Goal: Task Accomplishment & Management: Manage account settings

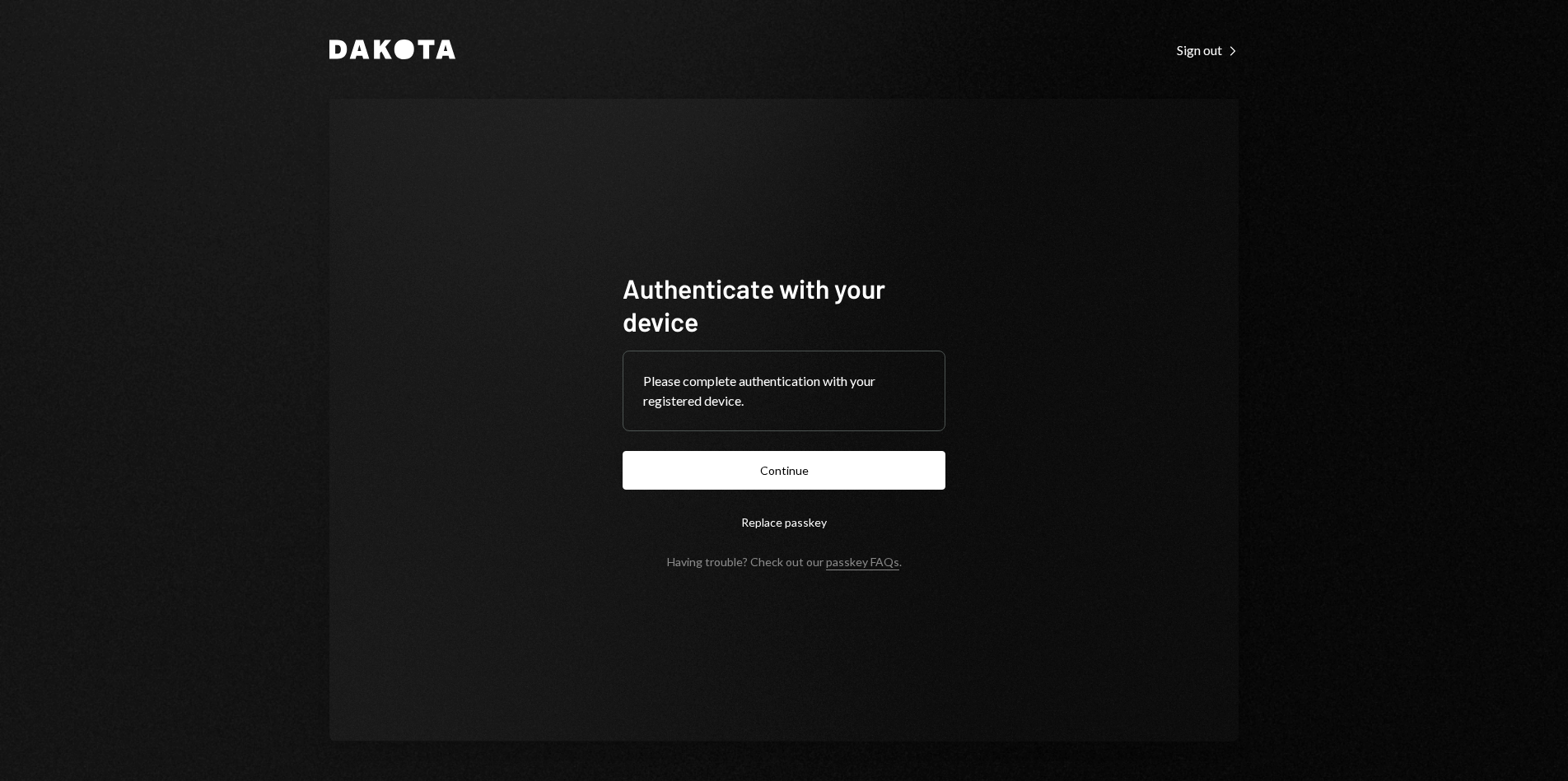
click at [800, 477] on button "Continue" at bounding box center [784, 470] width 323 height 39
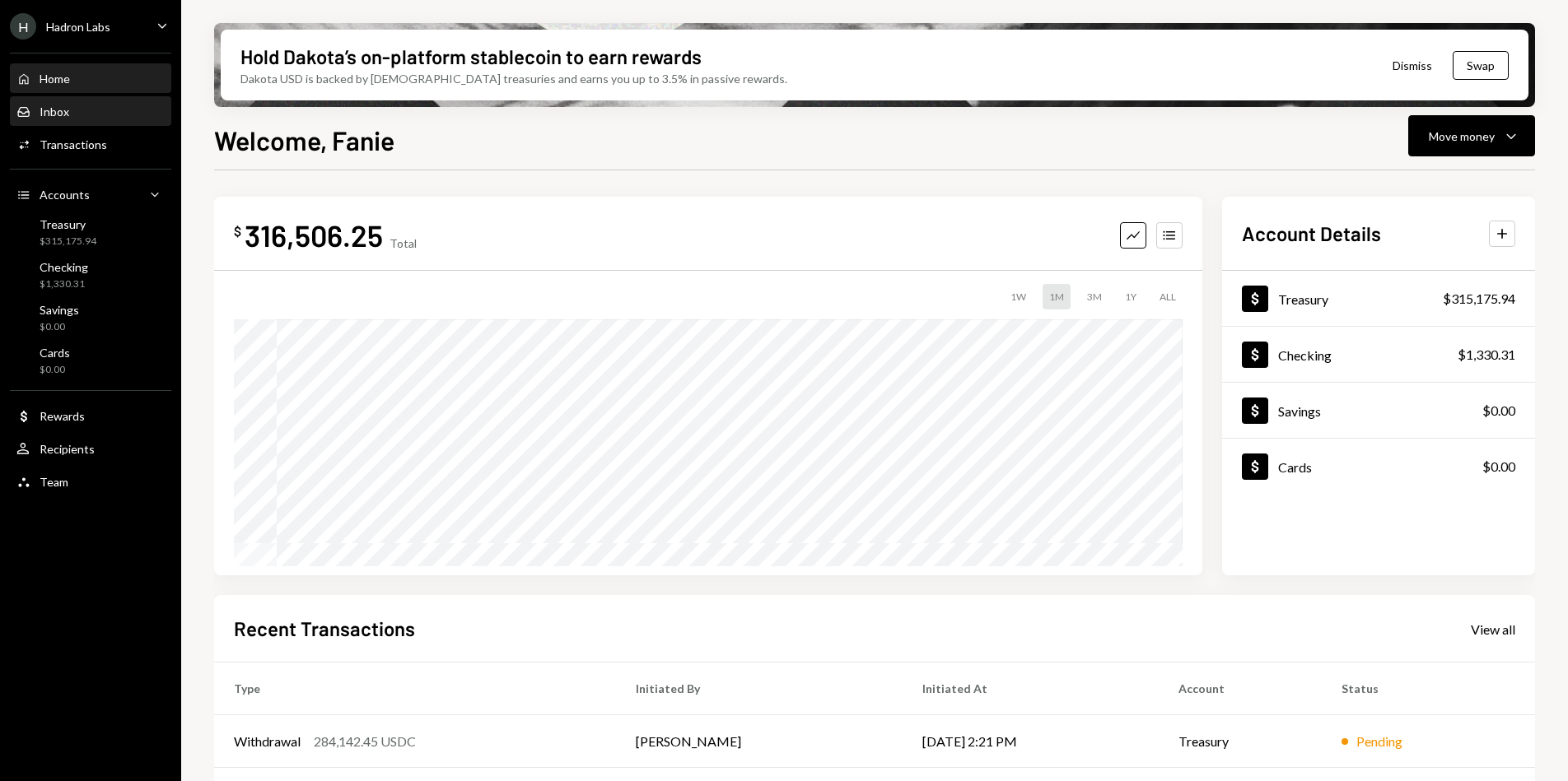
click at [77, 106] on div "Inbox Inbox" at bounding box center [90, 112] width 148 height 15
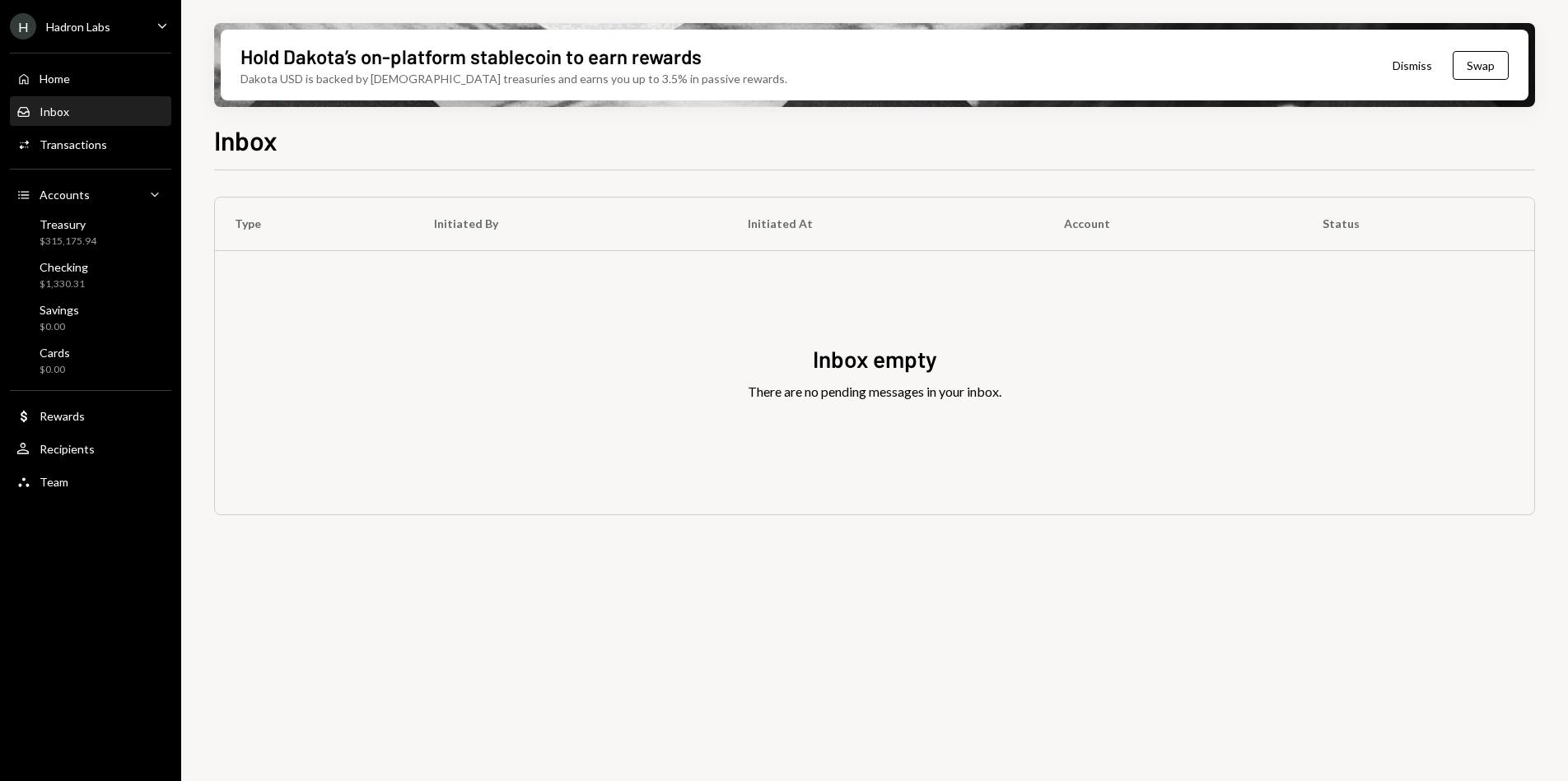
click at [86, 252] on div "Home Home Inbox Inbox Activities Transactions Accounts Accounts Caret Down Trea…" at bounding box center [90, 271] width 182 height 457
click at [87, 242] on div "$315,175.94" at bounding box center [68, 241] width 57 height 14
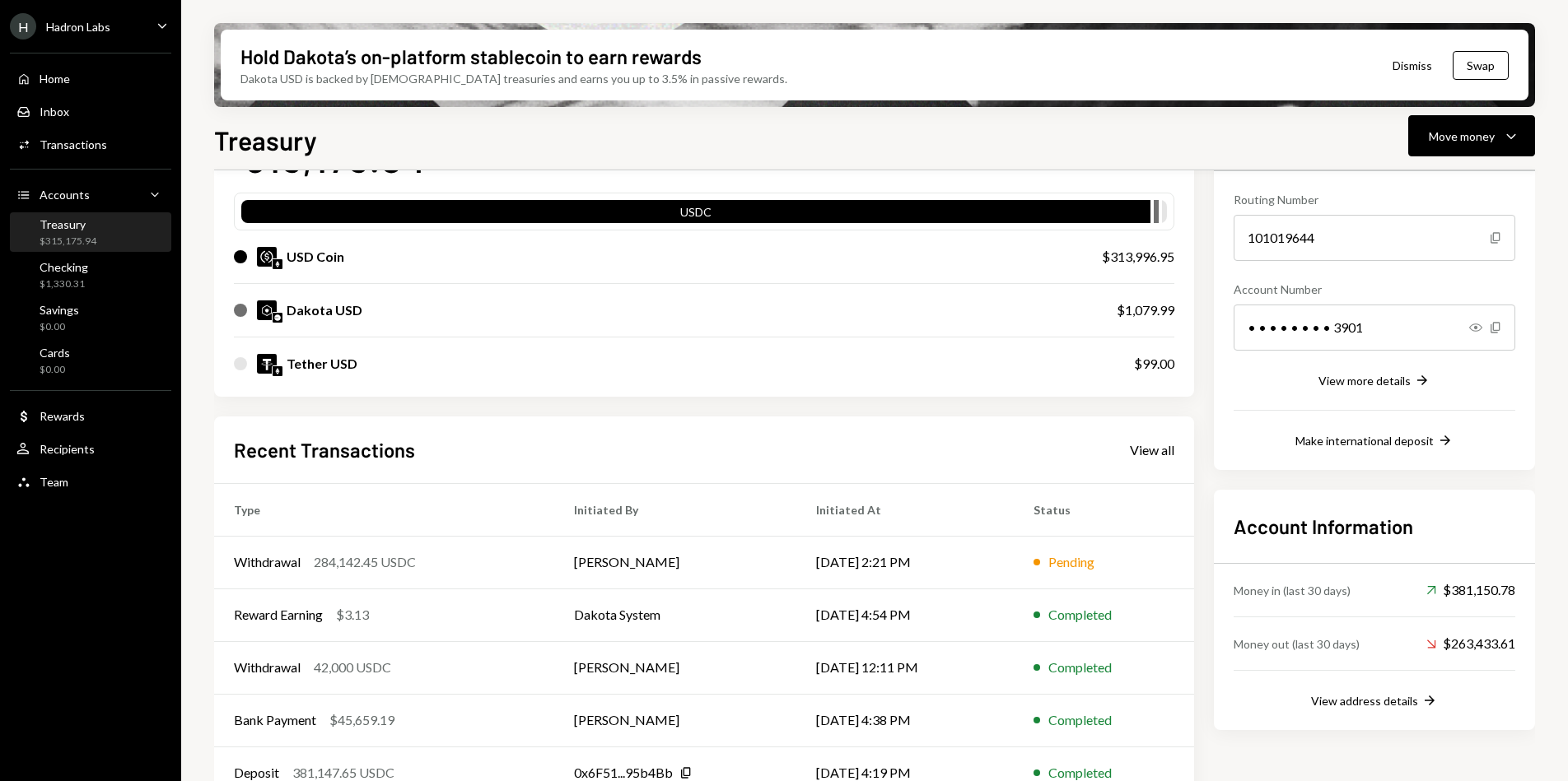
scroll to position [182, 0]
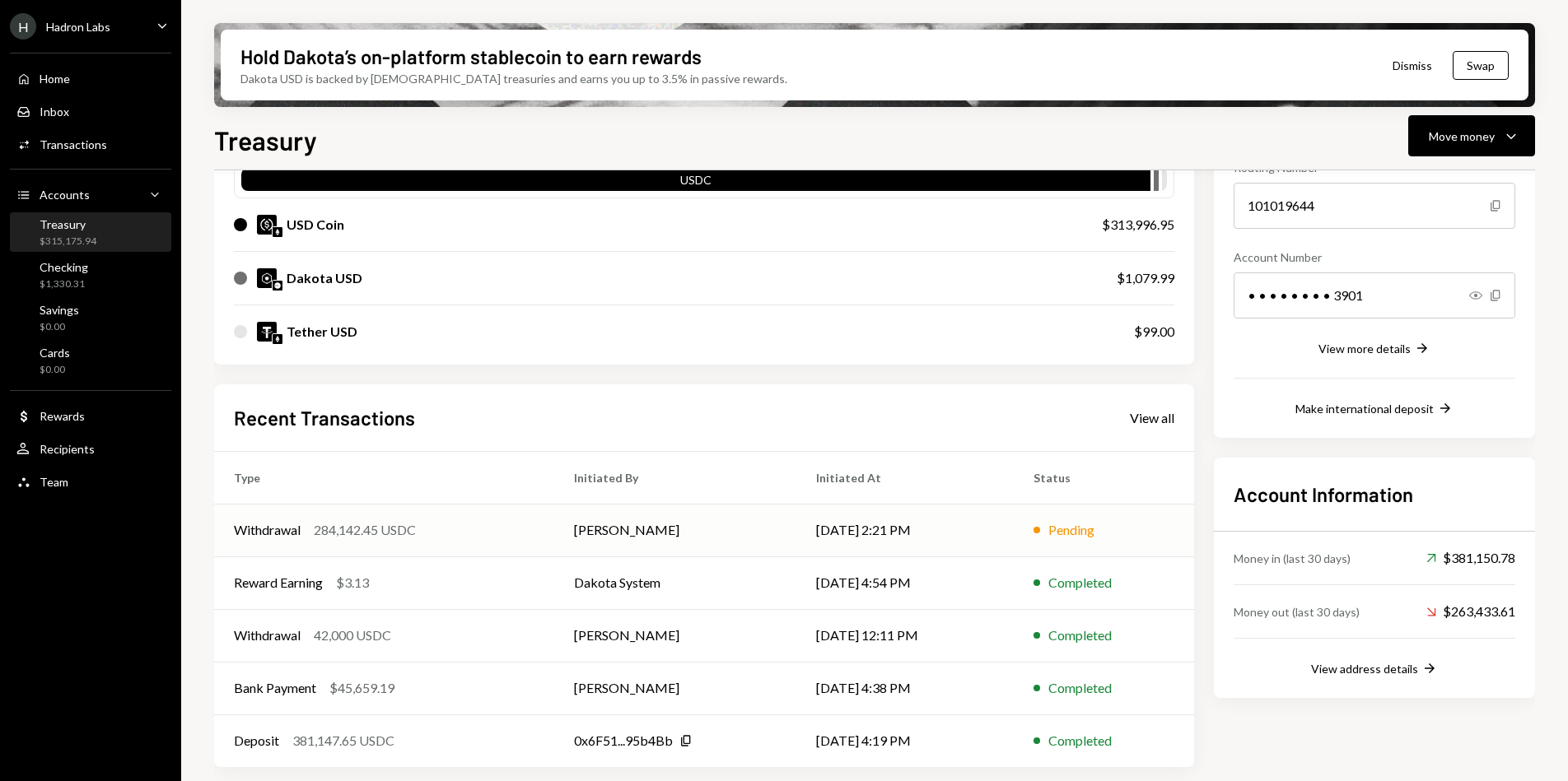
click at [592, 525] on td "[PERSON_NAME]" at bounding box center [675, 529] width 242 height 52
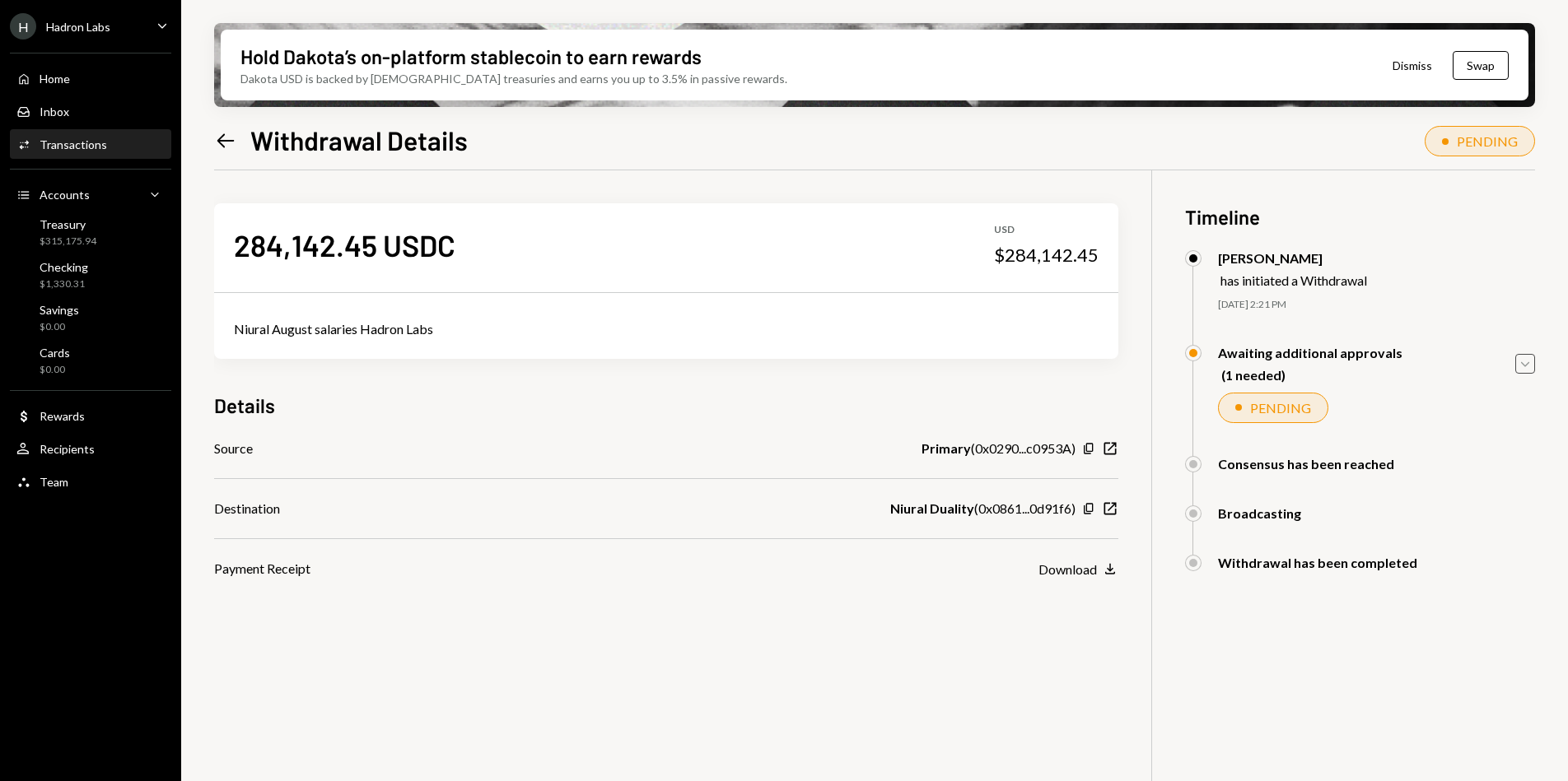
click at [1520, 365] on icon "Caret Down" at bounding box center [1524, 363] width 18 height 18
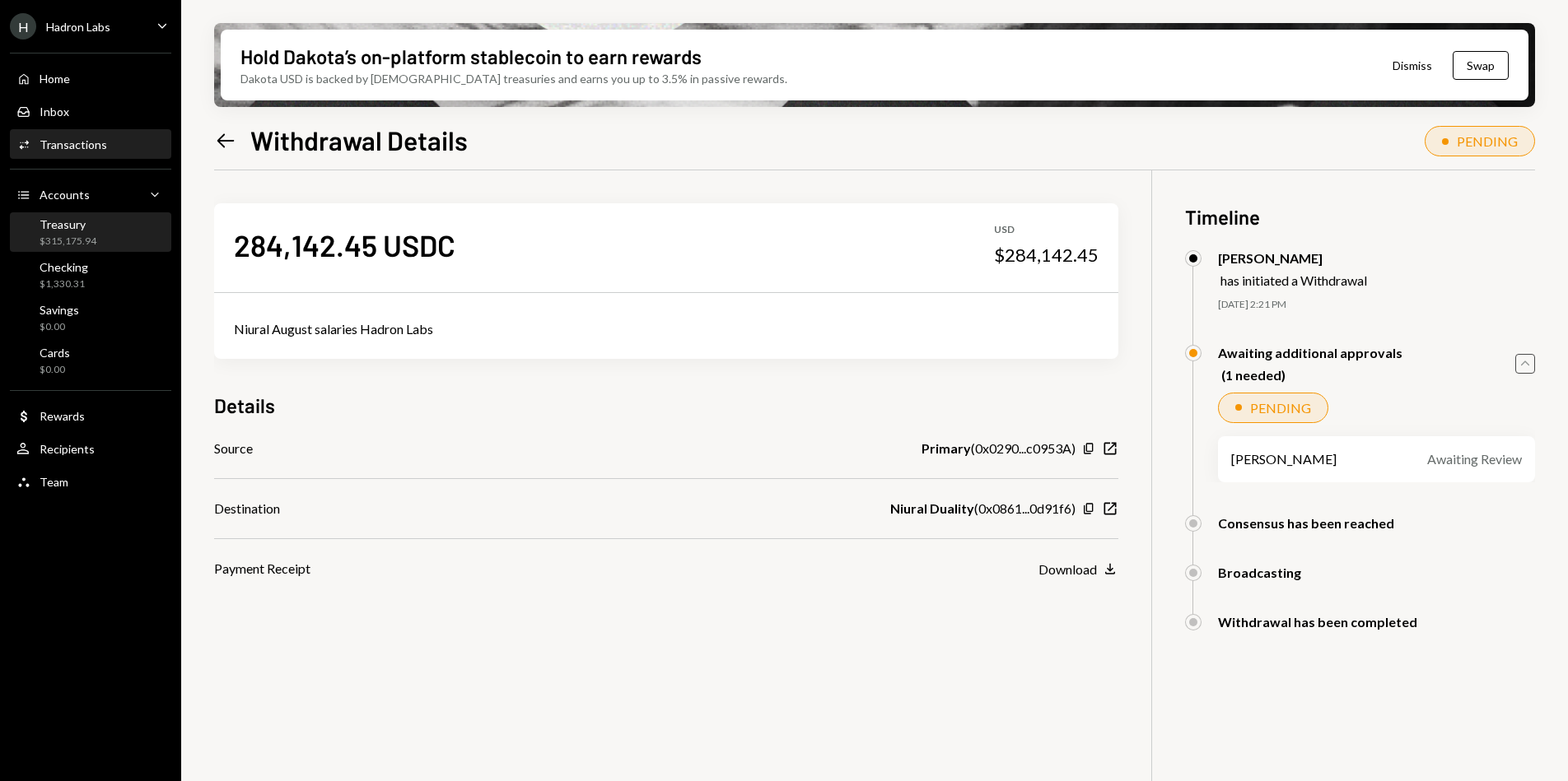
click at [81, 231] on div "Treasury $315,175.94" at bounding box center [68, 233] width 57 height 31
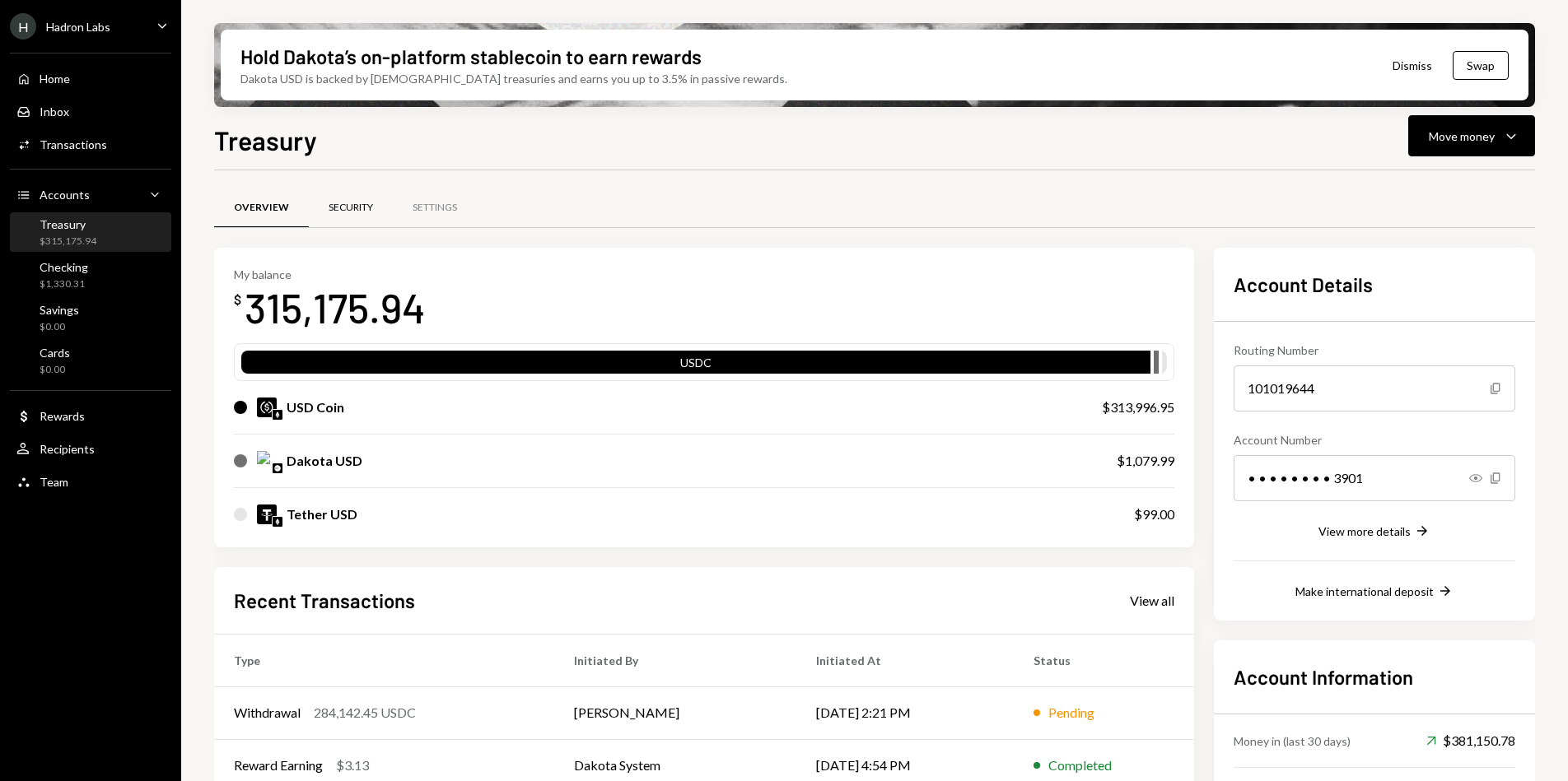
click at [324, 204] on div "Security" at bounding box center [351, 208] width 84 height 40
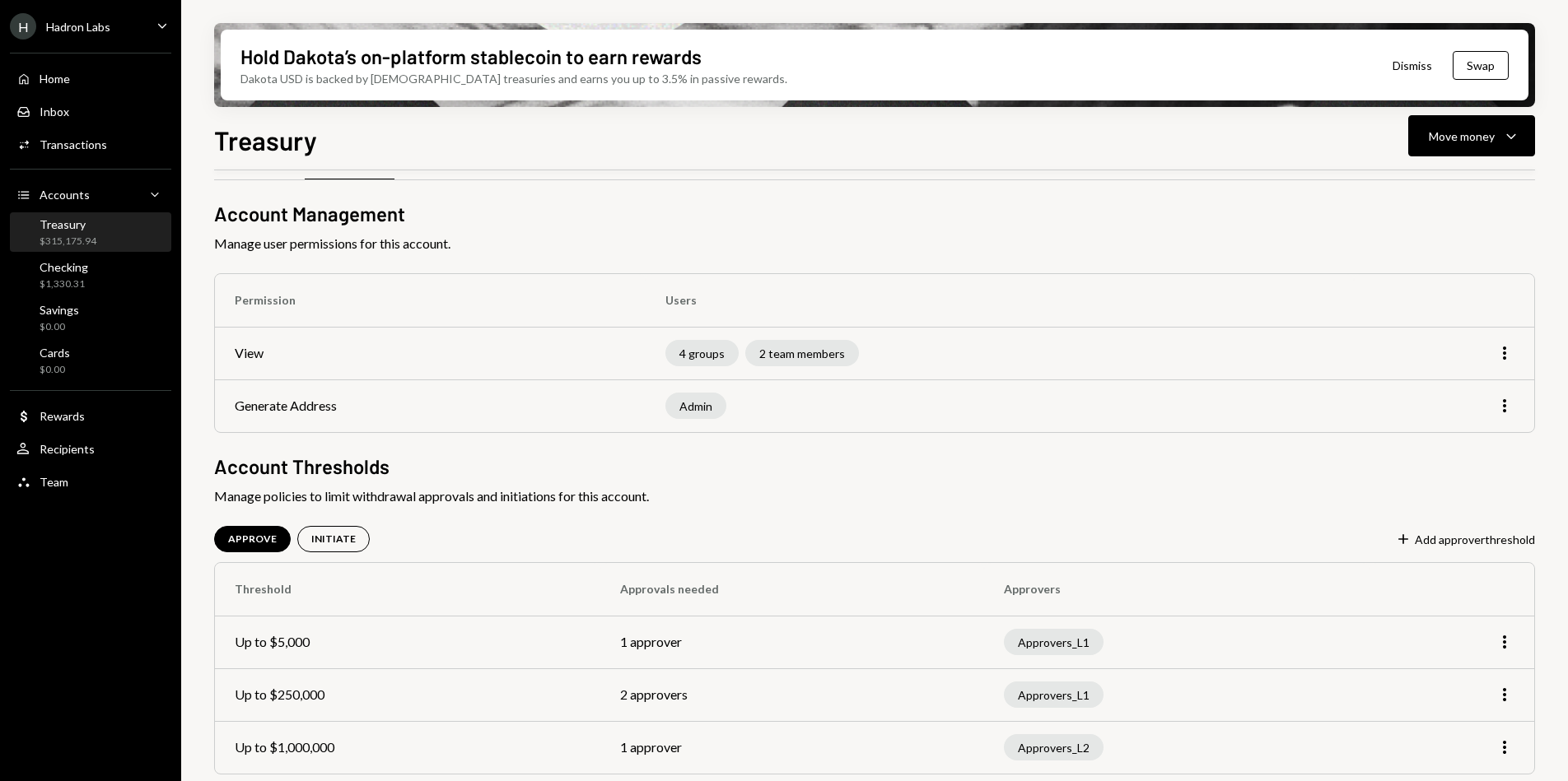
scroll to position [55, 0]
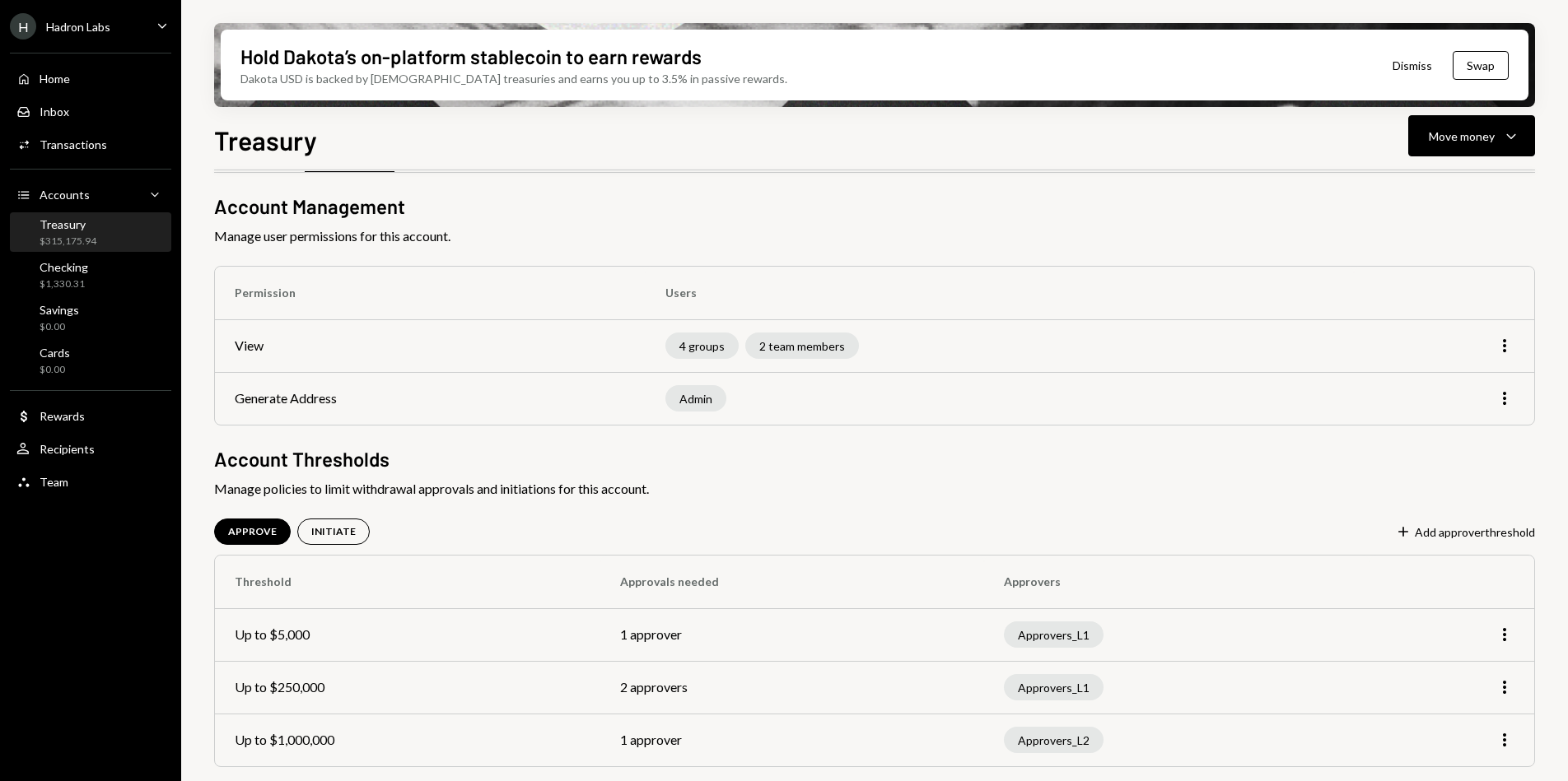
click at [1044, 741] on div "Approvers_L2" at bounding box center [1053, 740] width 100 height 27
click at [82, 482] on div "Team Team" at bounding box center [90, 483] width 148 height 15
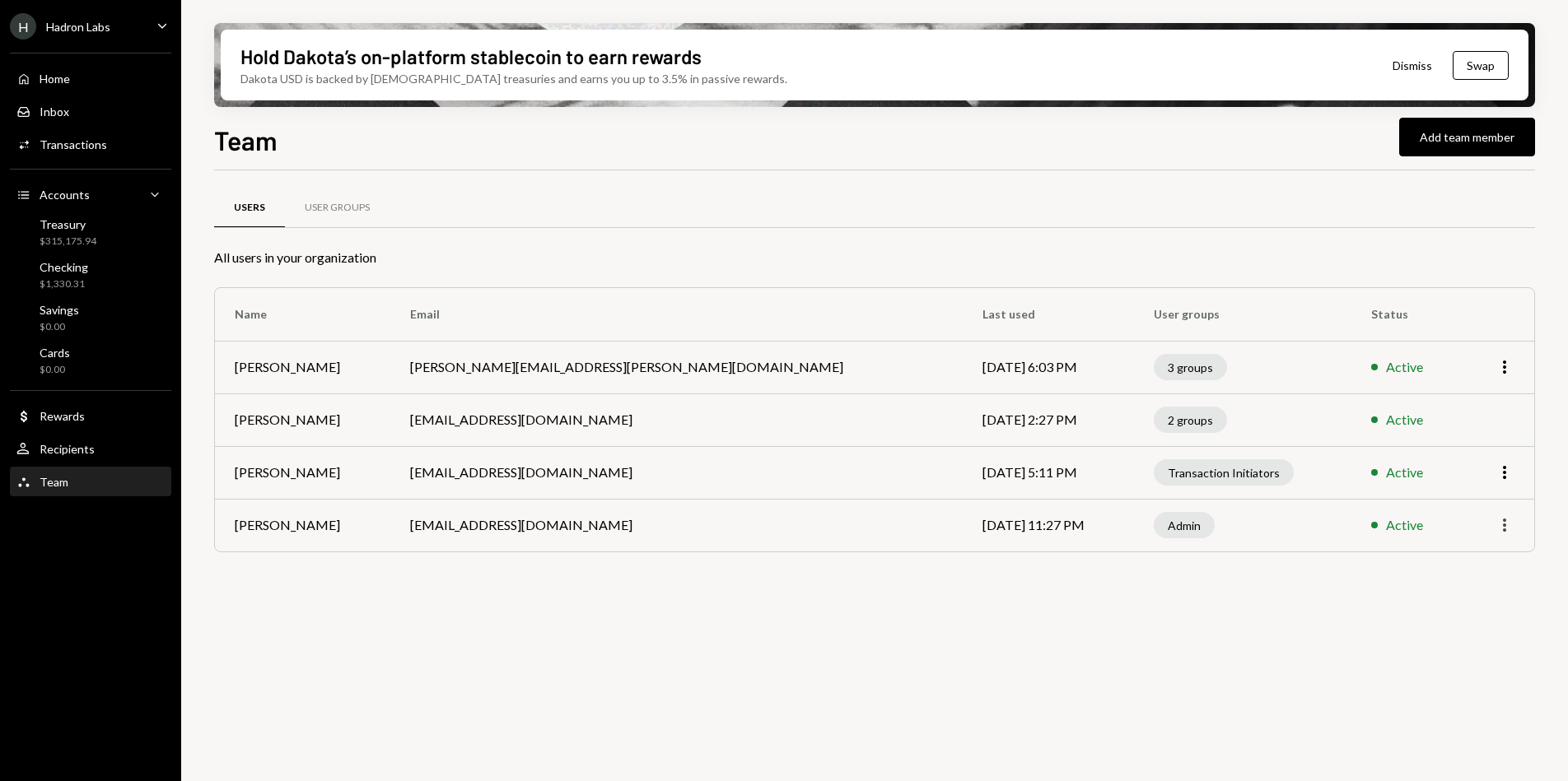
click at [1509, 530] on icon "More" at bounding box center [1504, 524] width 20 height 20
click at [1272, 610] on div "Users User Groups All users in your organization Name Email Last used User grou…" at bounding box center [874, 485] width 1321 height 630
click at [311, 215] on div "User Groups" at bounding box center [337, 208] width 105 height 40
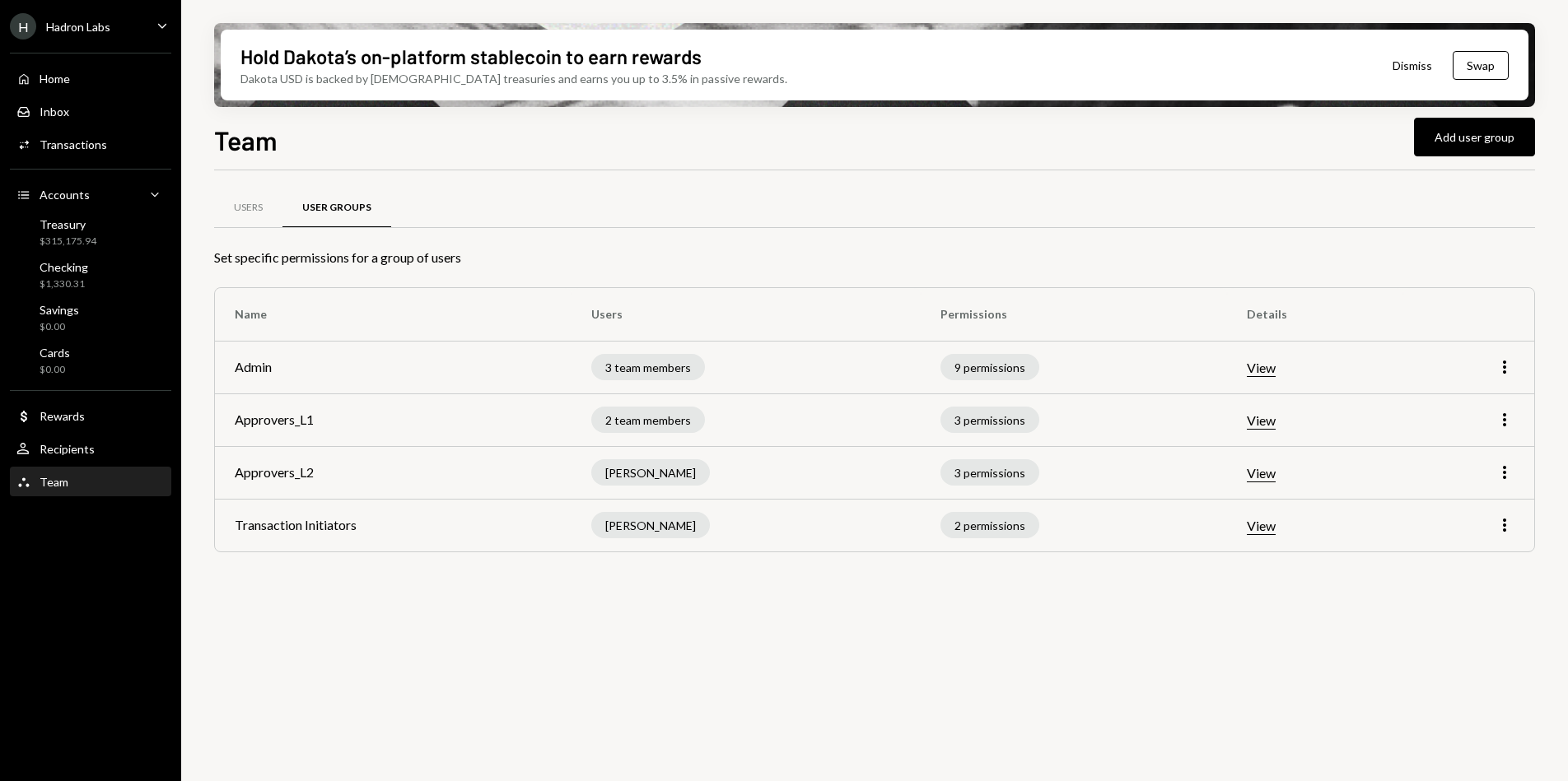
click at [1275, 478] on button "View" at bounding box center [1261, 474] width 29 height 17
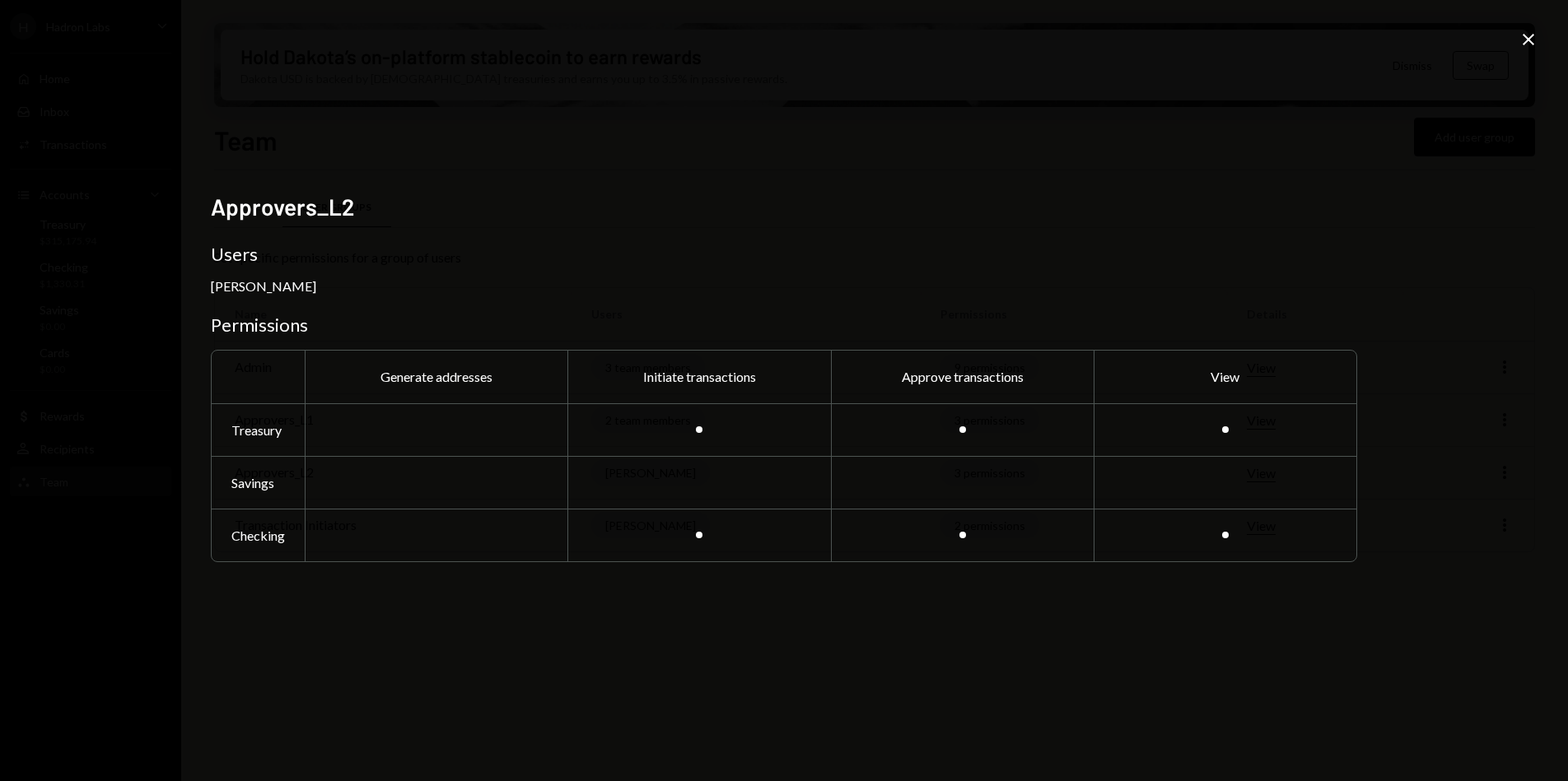
click at [1533, 50] on div "Close" at bounding box center [1528, 40] width 20 height 22
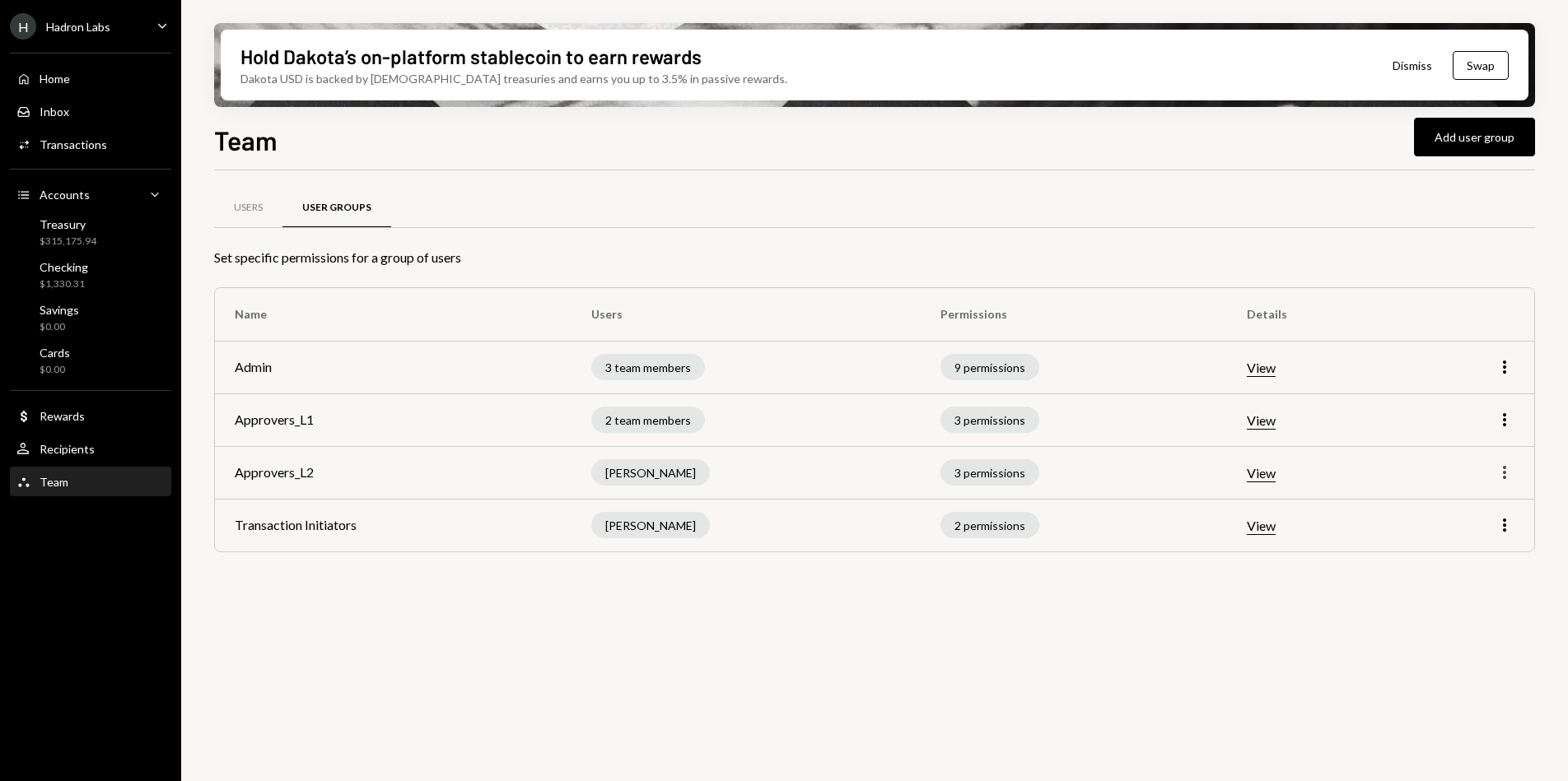
click at [1498, 476] on icon "More" at bounding box center [1504, 472] width 20 height 20
click at [1464, 504] on div "Edit" at bounding box center [1466, 507] width 83 height 29
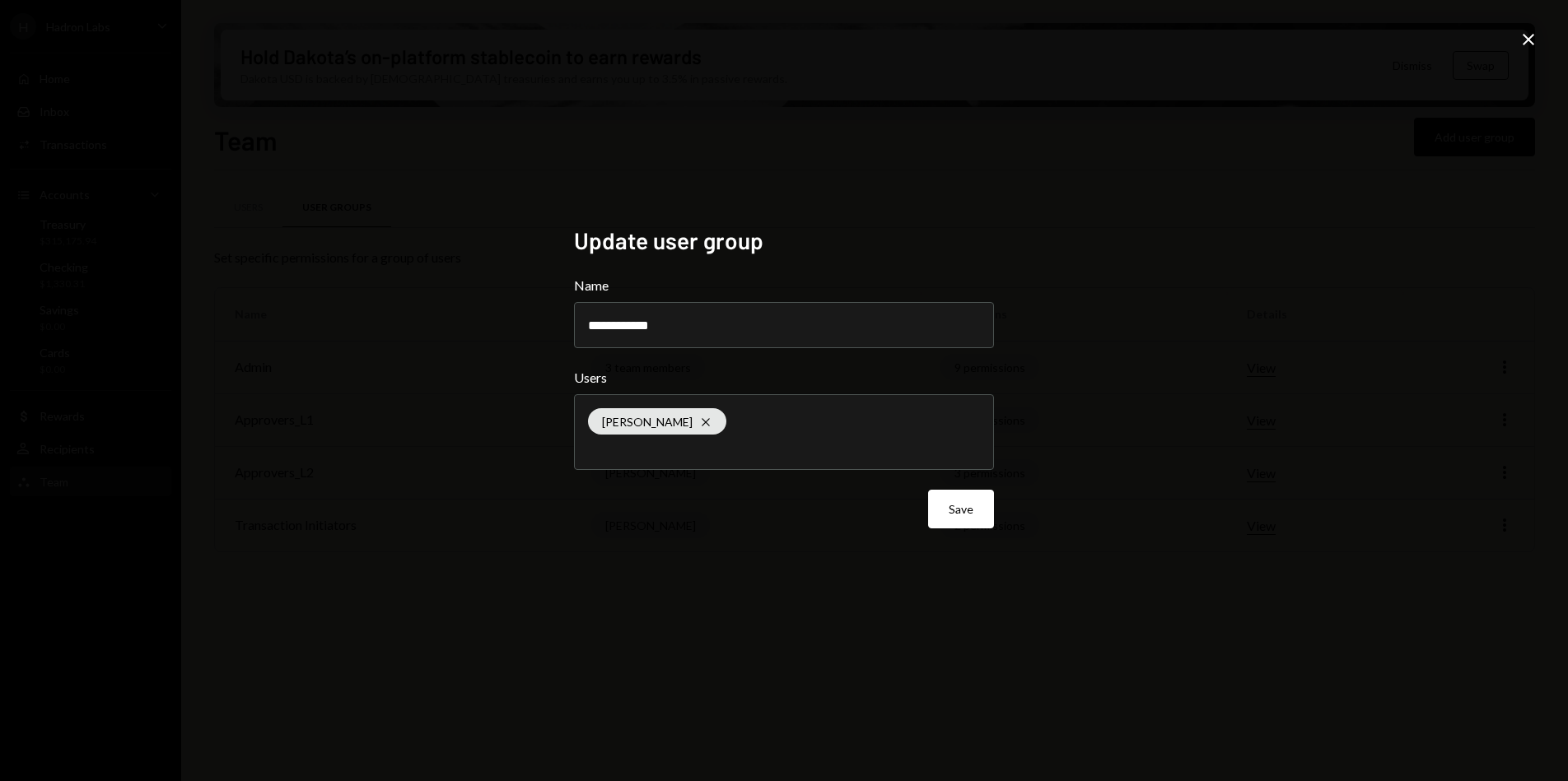
click at [843, 416] on div "[PERSON_NAME] Cross" at bounding box center [784, 432] width 392 height 74
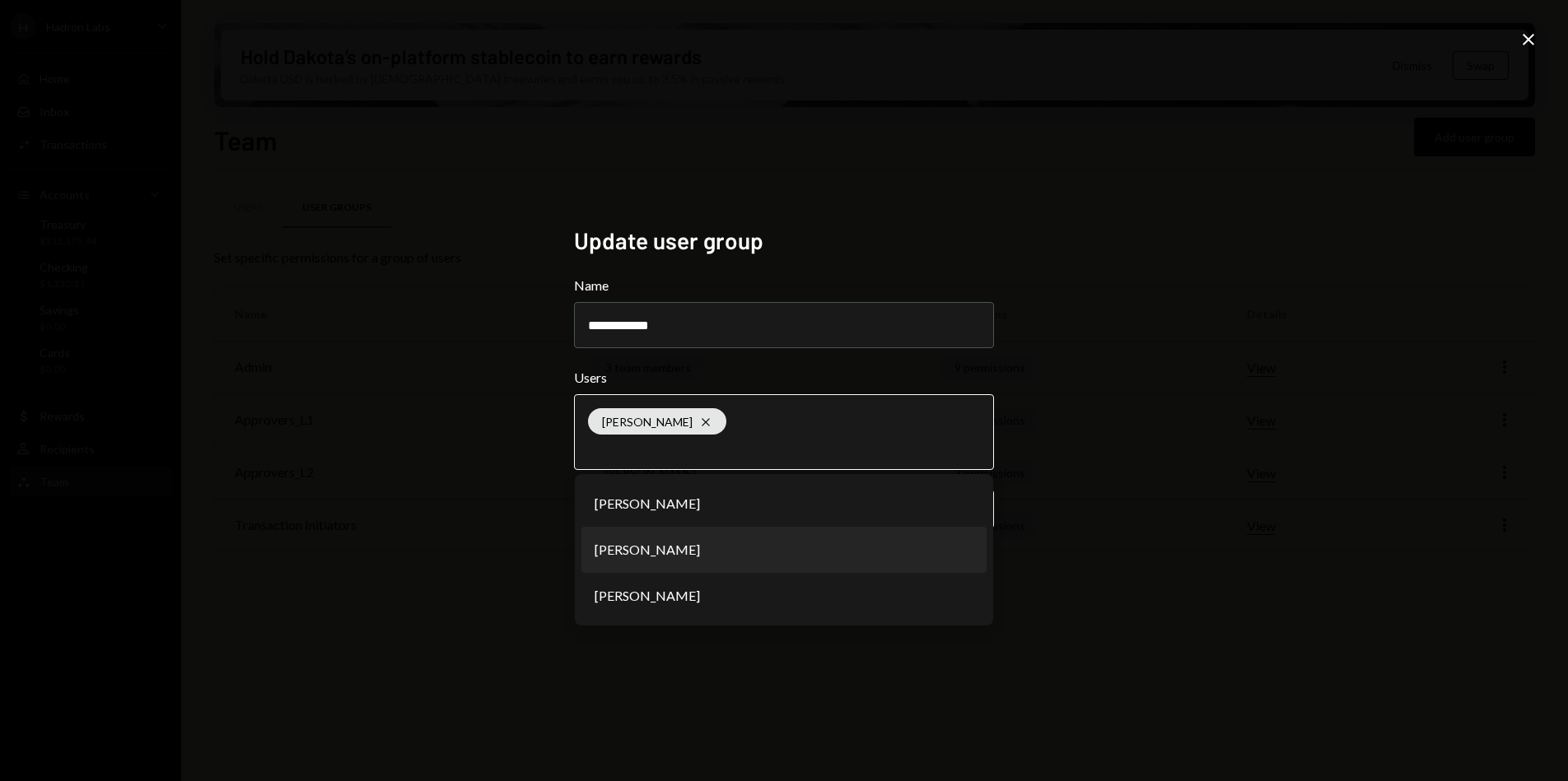
click at [702, 545] on li "[PERSON_NAME]" at bounding box center [784, 550] width 405 height 47
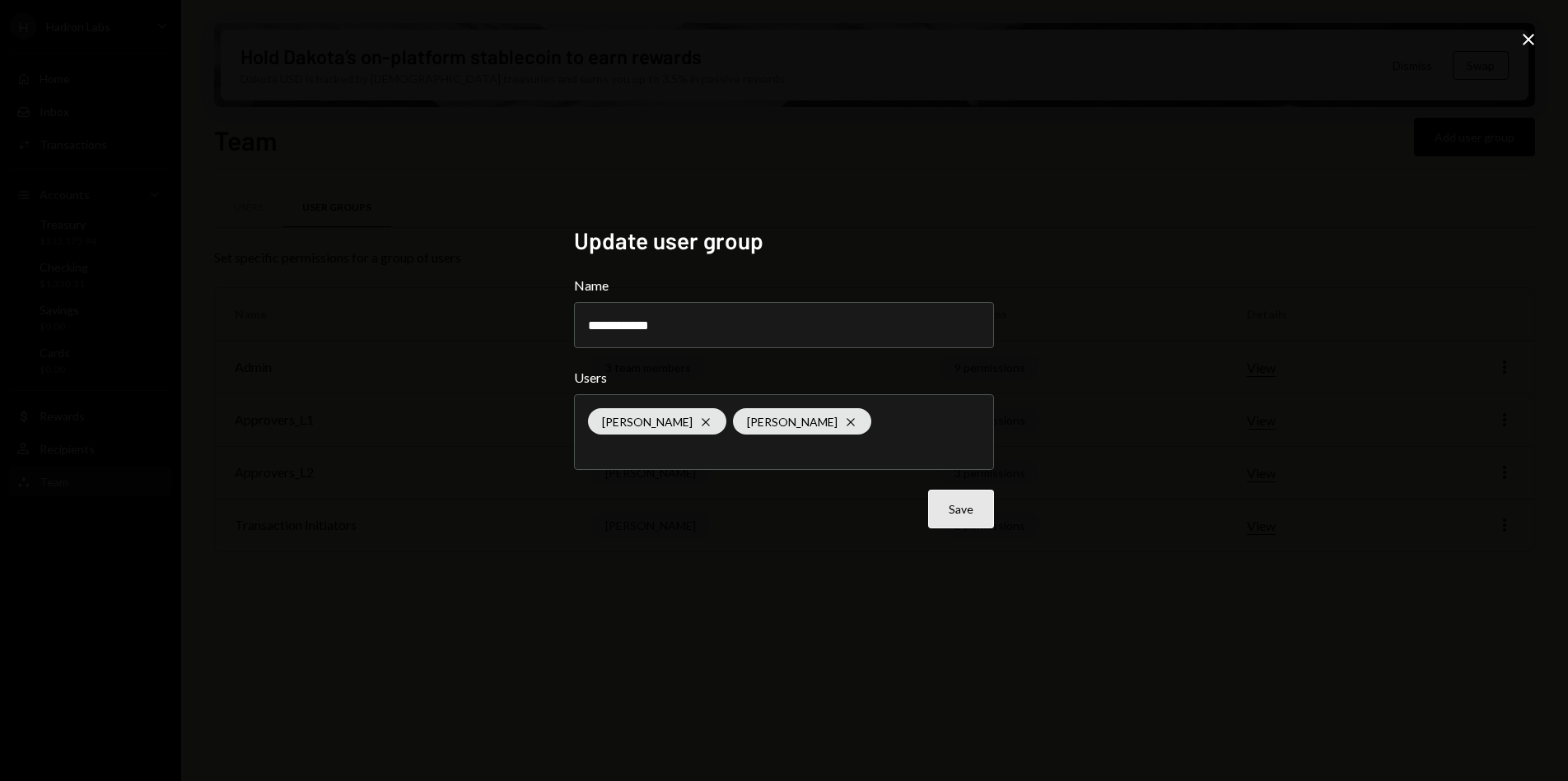
click at [971, 521] on button "Save" at bounding box center [961, 509] width 66 height 39
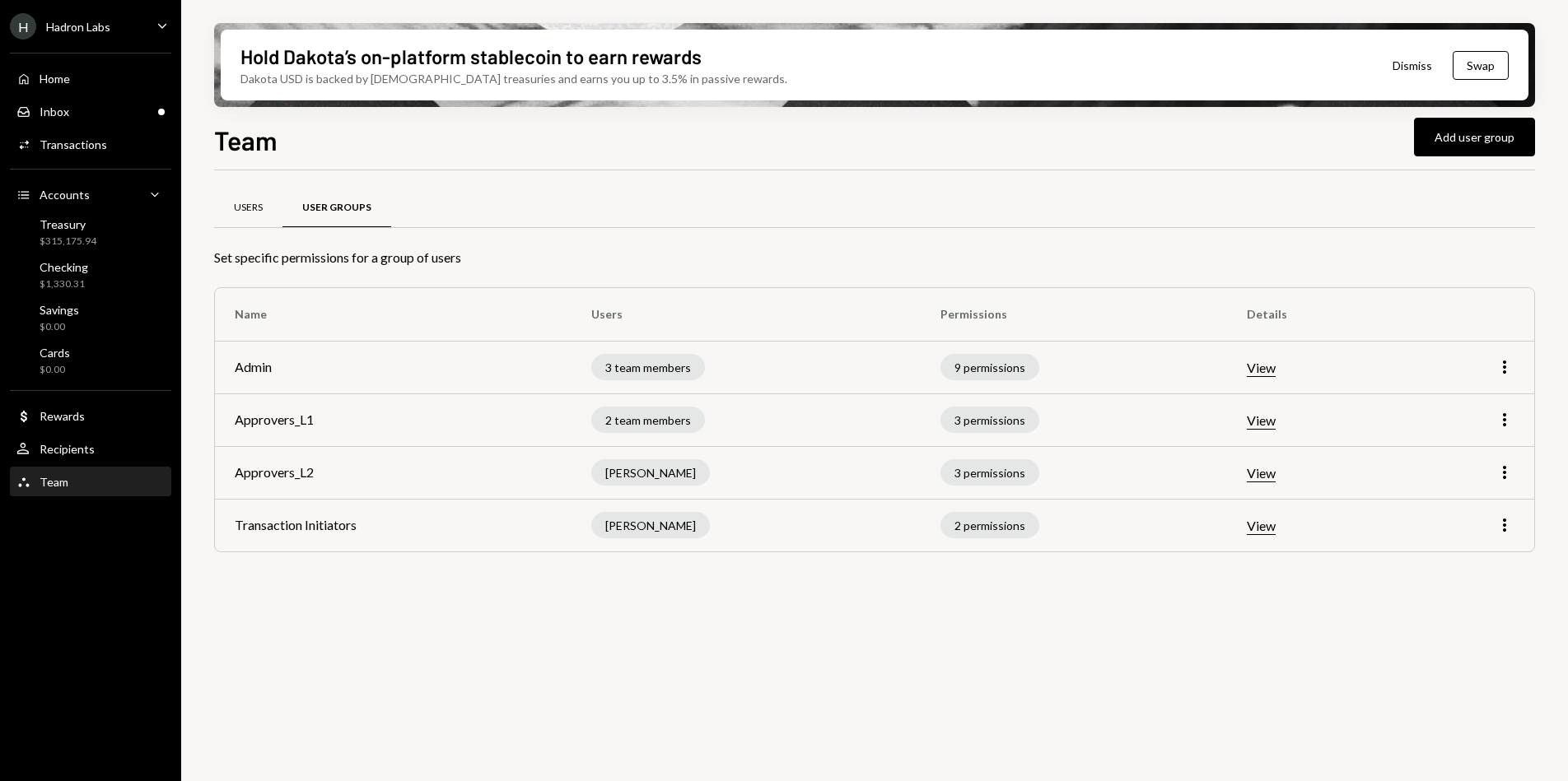
click at [258, 213] on div "Users" at bounding box center [248, 207] width 29 height 14
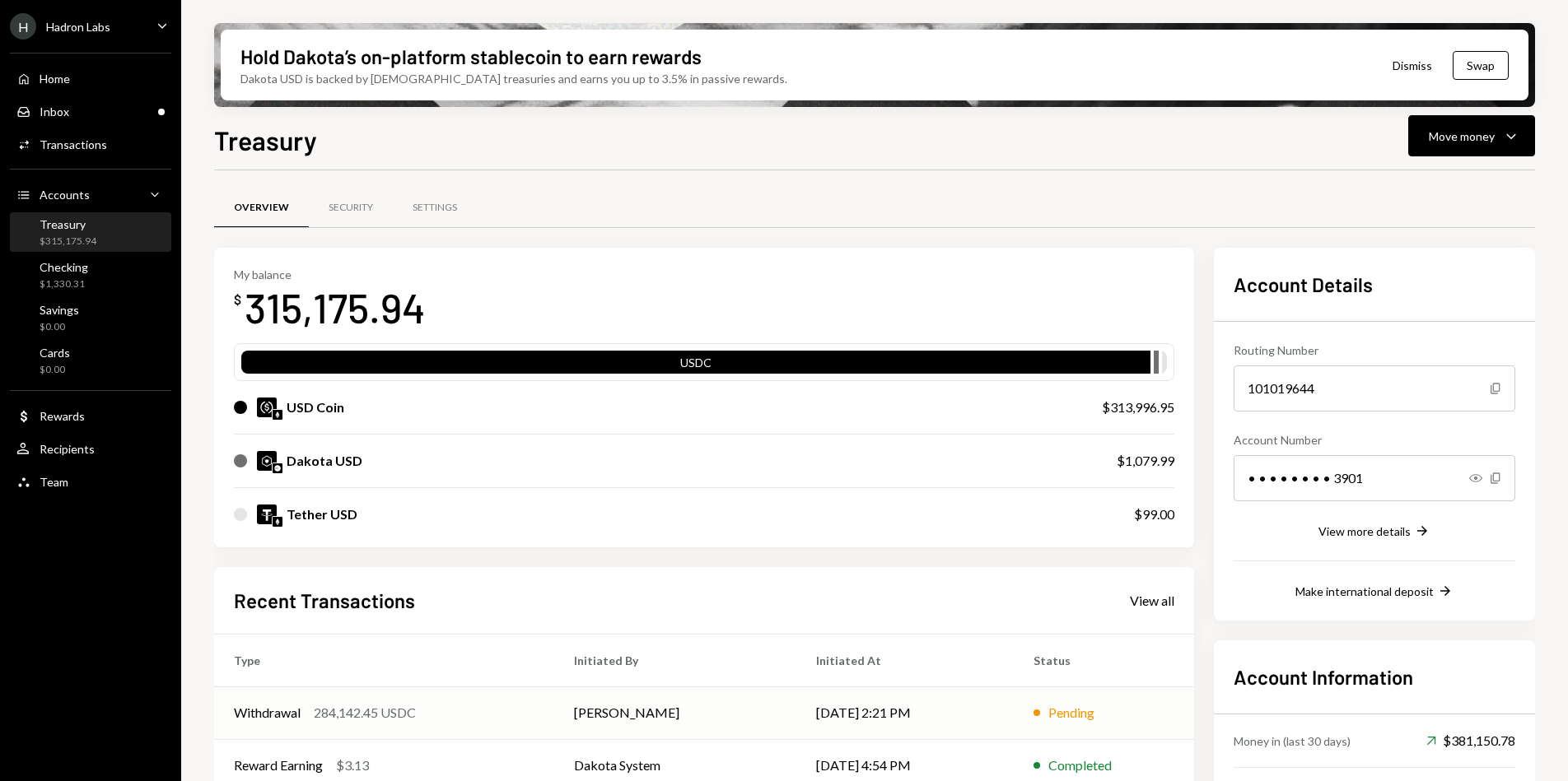
click at [532, 694] on td "Withdrawal 284,142.45 USDC" at bounding box center [384, 713] width 340 height 52
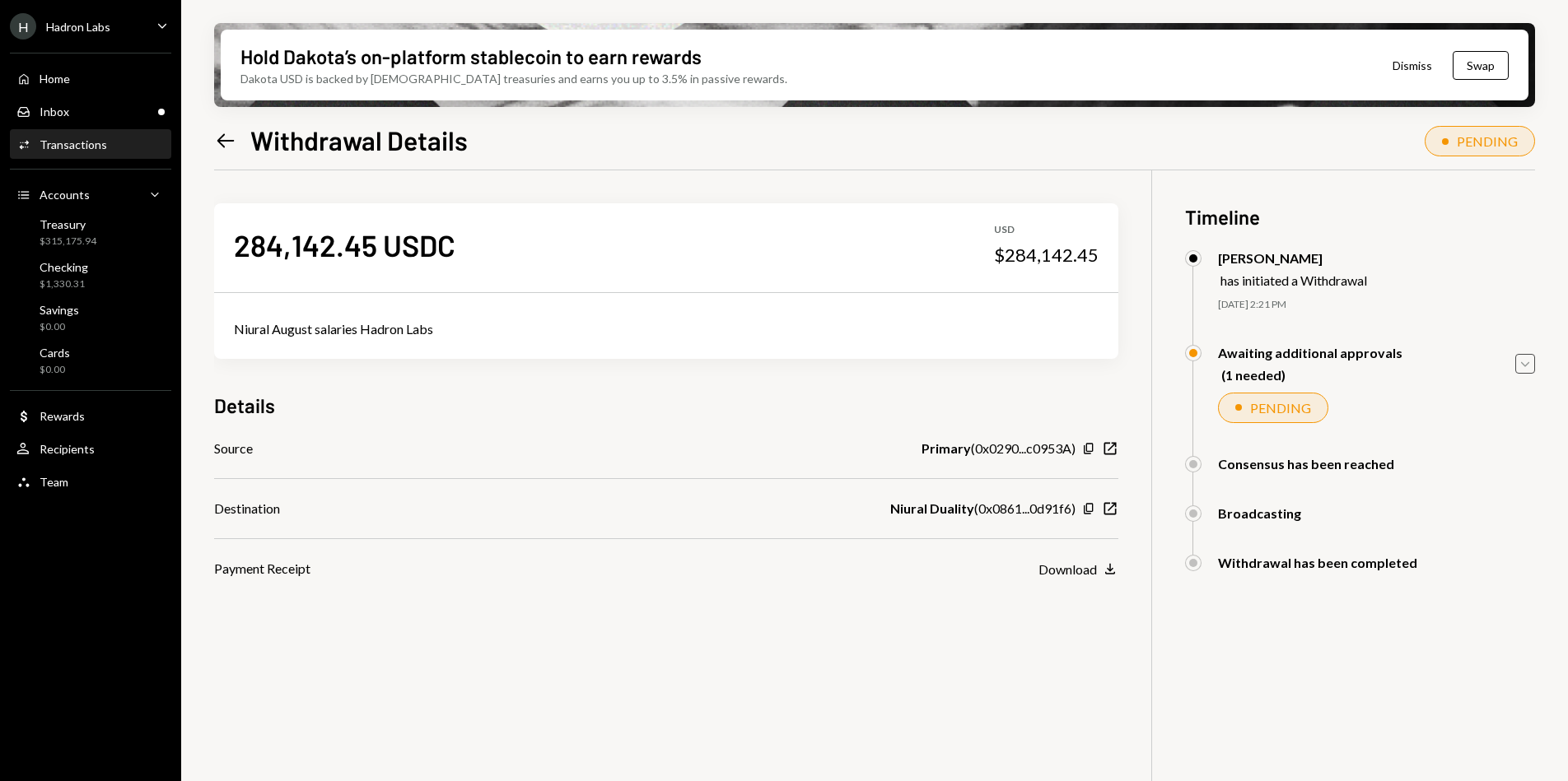
click at [1518, 360] on icon "Caret Down" at bounding box center [1524, 363] width 18 height 18
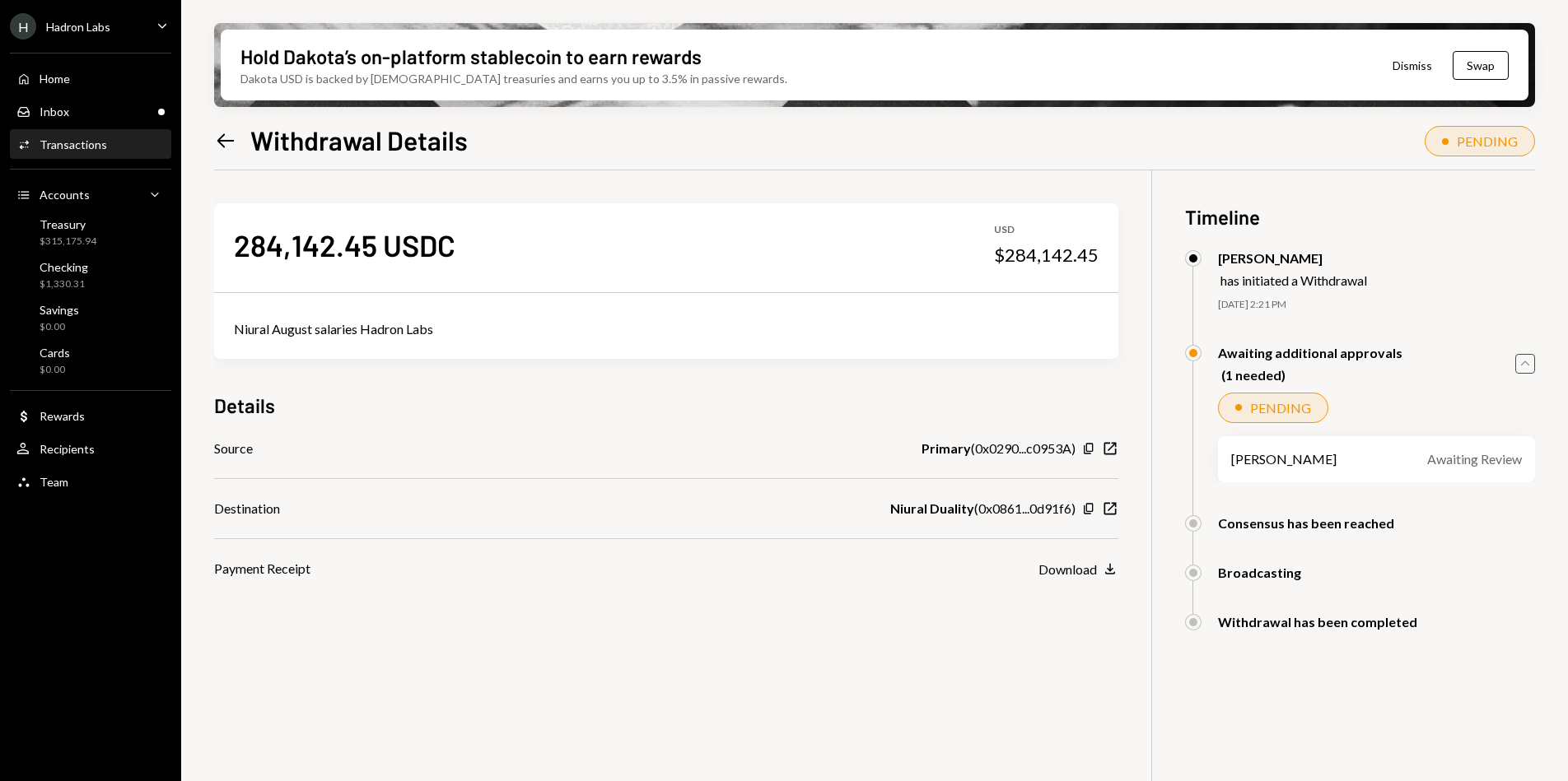
click at [1520, 361] on icon "Caret Up" at bounding box center [1524, 363] width 18 height 18
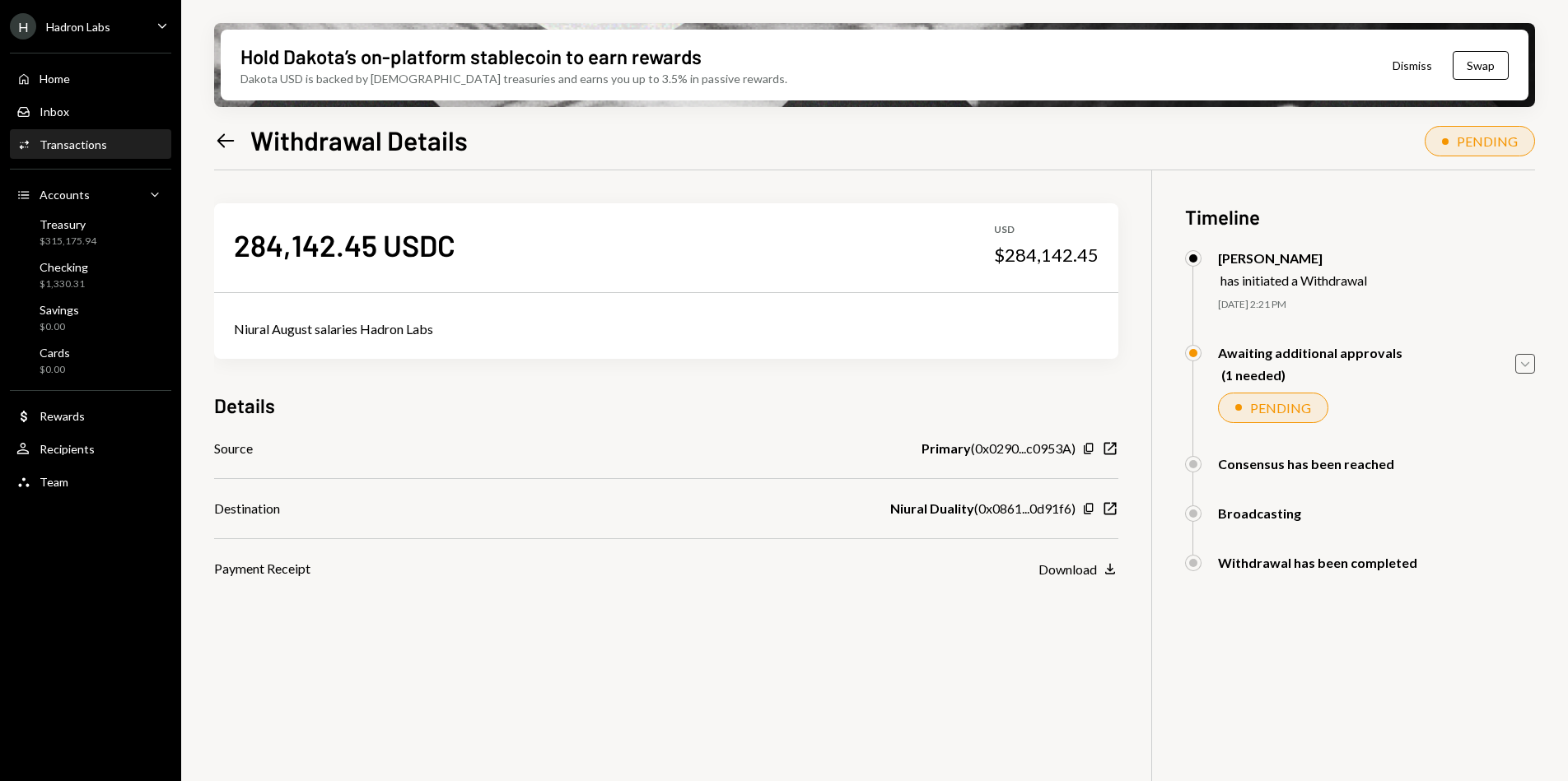
click at [1526, 367] on icon "Caret Down" at bounding box center [1524, 363] width 18 height 18
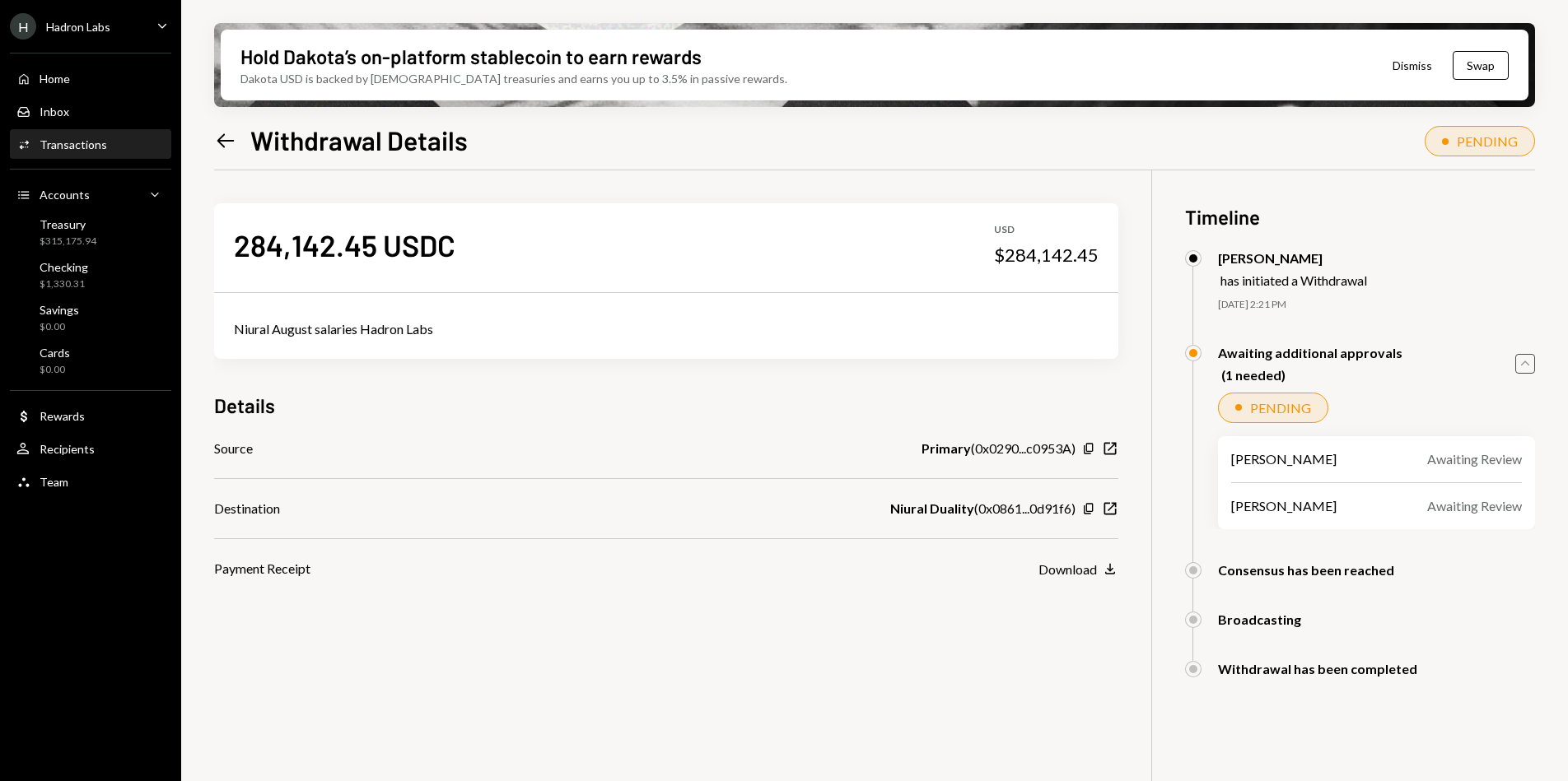
click at [1525, 366] on icon "Caret Up" at bounding box center [1524, 363] width 18 height 18
